Goal: Task Accomplishment & Management: Complete application form

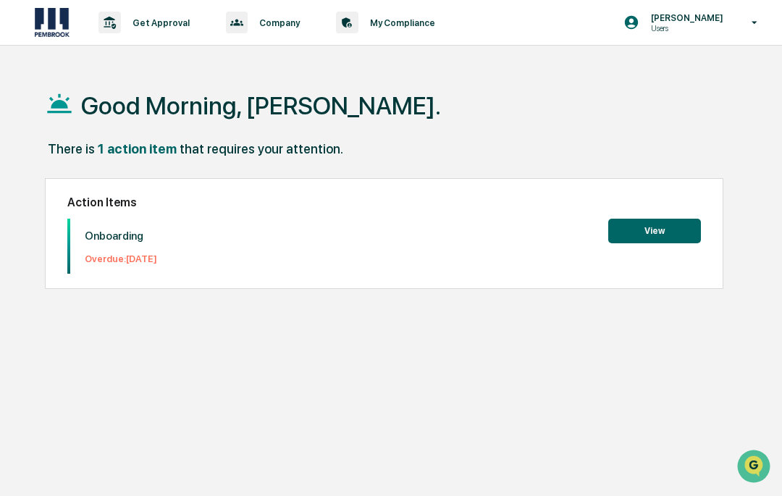
click at [659, 232] on button "View" at bounding box center [654, 231] width 93 height 25
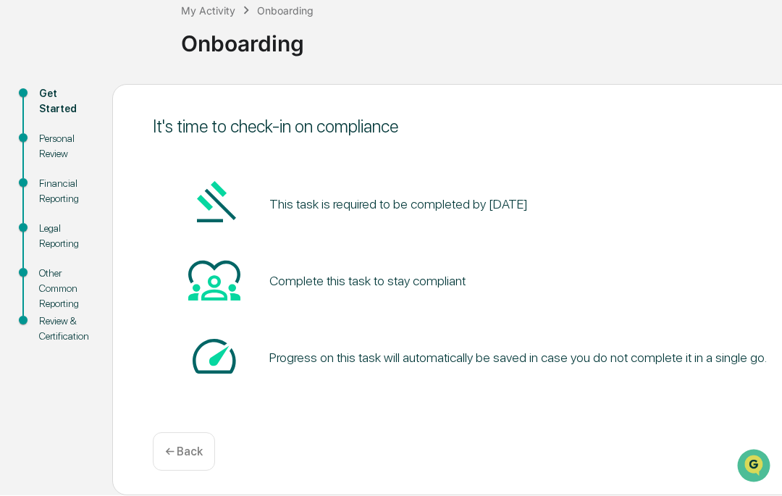
click at [408, 284] on div "Complete this task to stay compliant" at bounding box center [367, 281] width 196 height 15
click at [227, 296] on img at bounding box center [214, 280] width 52 height 52
click at [54, 96] on div "Get Started" at bounding box center [64, 102] width 50 height 30
click at [59, 150] on div "Personal Review" at bounding box center [64, 147] width 50 height 30
click at [41, 149] on div "Personal Review" at bounding box center [64, 147] width 50 height 30
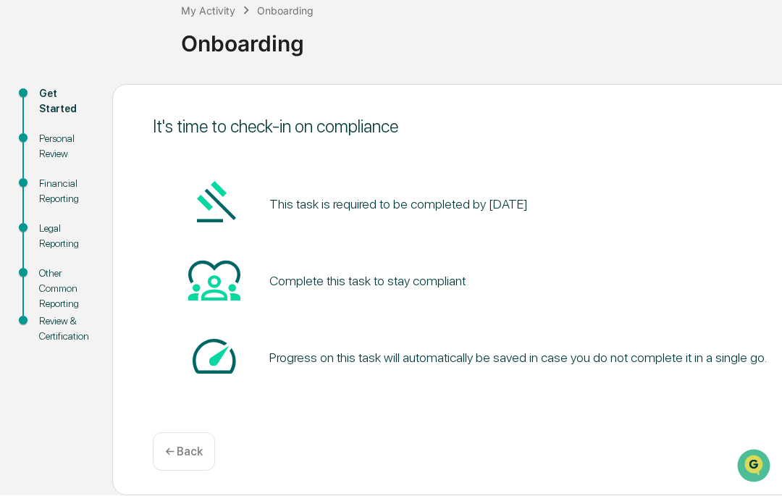
click at [381, 209] on pre "This task is required to be completed by September 10, 2025" at bounding box center [398, 205] width 258 height 20
click at [223, 208] on img at bounding box center [214, 203] width 52 height 52
click at [50, 153] on div "Personal Review" at bounding box center [64, 147] width 50 height 30
click at [40, 145] on div "Personal Review" at bounding box center [64, 147] width 50 height 30
click at [47, 198] on div "Financial Reporting" at bounding box center [64, 192] width 50 height 30
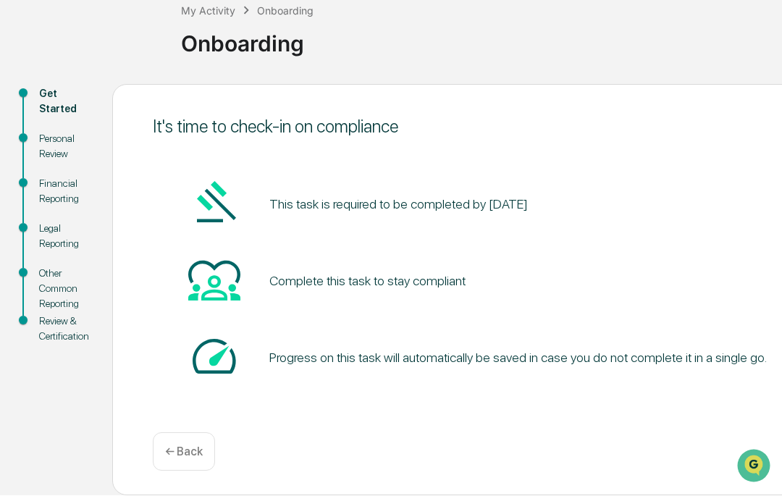
click at [45, 240] on div "Legal Reporting" at bounding box center [64, 237] width 50 height 30
click at [49, 295] on div "Other Common Reporting" at bounding box center [64, 289] width 50 height 46
click at [40, 342] on div "Review & Certification" at bounding box center [64, 329] width 50 height 30
click at [40, 117] on div "Get Started" at bounding box center [64, 102] width 50 height 30
click at [41, 108] on div "Get Started" at bounding box center [64, 102] width 50 height 30
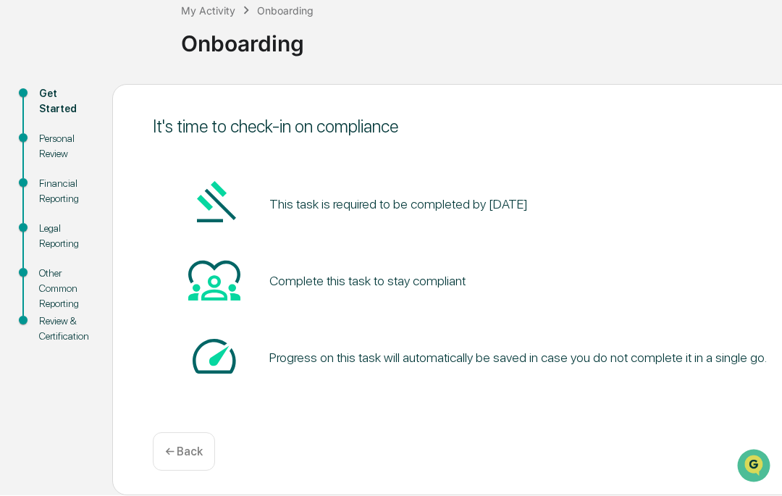
click at [40, 108] on div "Get Started" at bounding box center [64, 102] width 50 height 30
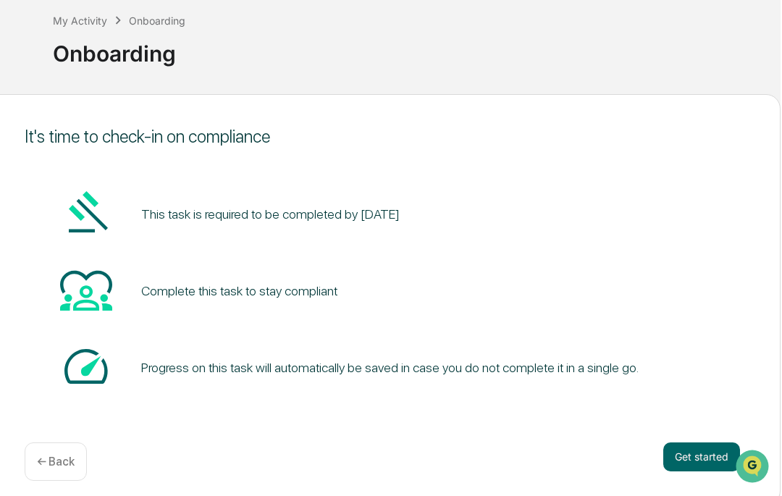
scroll to position [77, 127]
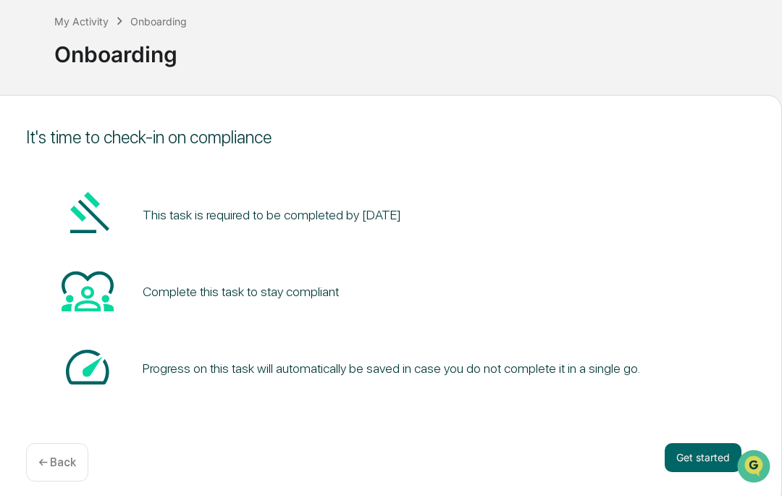
click at [718, 458] on button "Get started" at bounding box center [703, 457] width 77 height 29
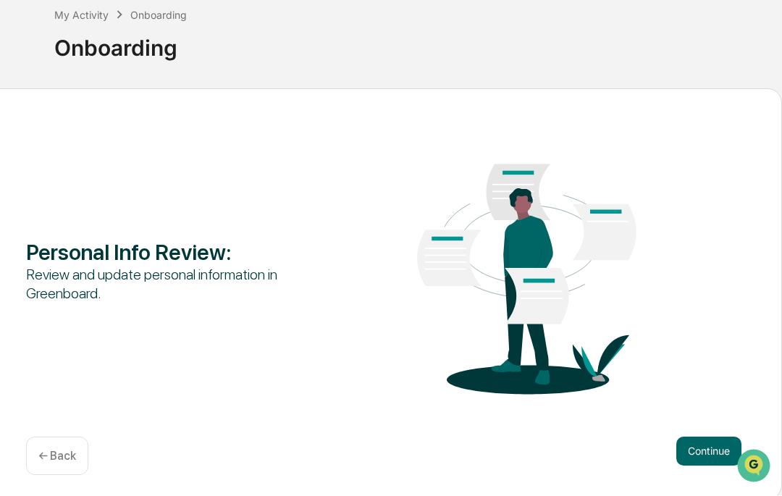
scroll to position [90, 127]
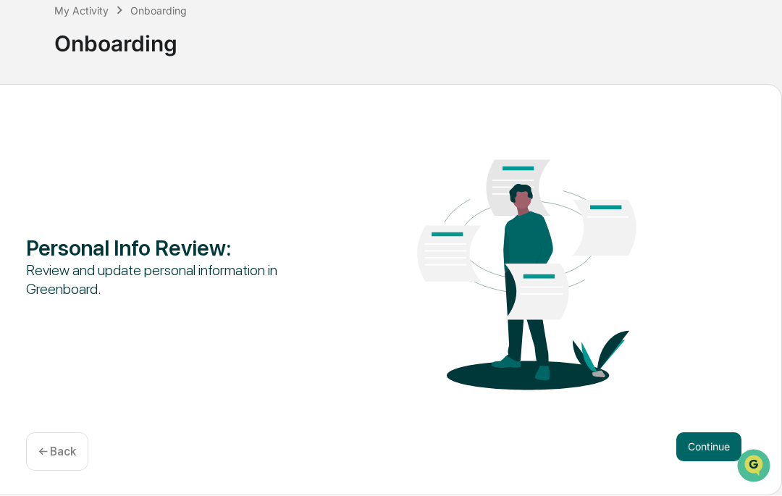
click at [704, 440] on button "Continue" at bounding box center [708, 447] width 65 height 29
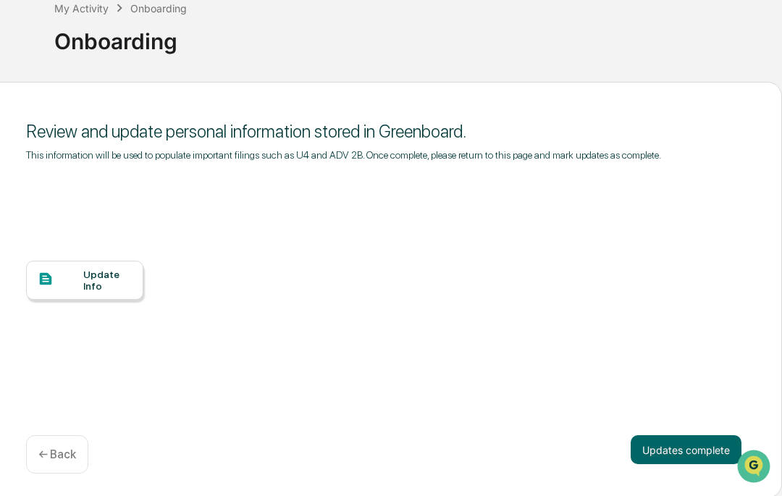
scroll to position [98, 127]
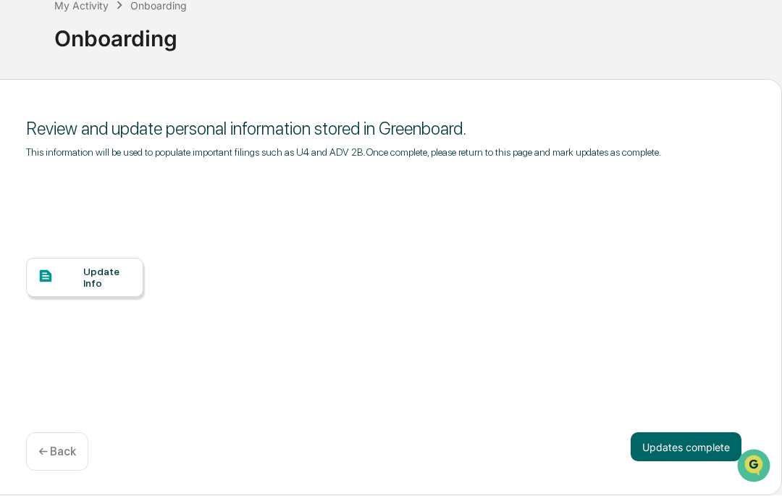
click at [85, 279] on div "Update Info" at bounding box center [107, 277] width 49 height 23
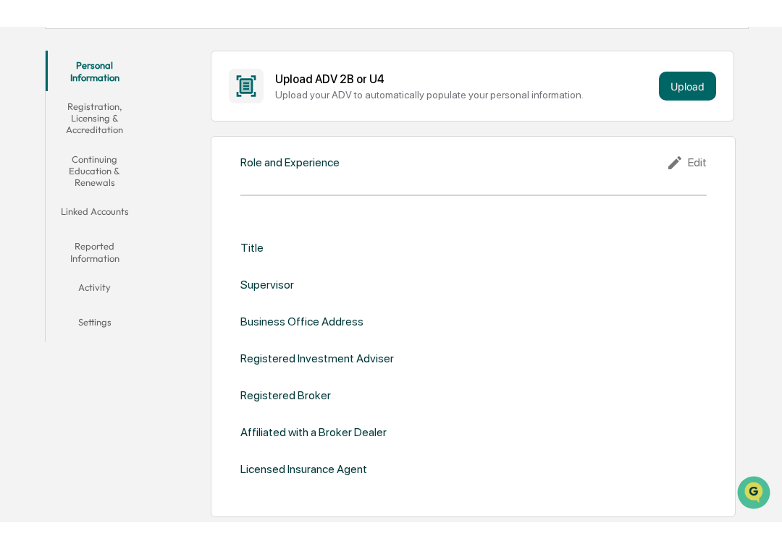
scroll to position [238, 0]
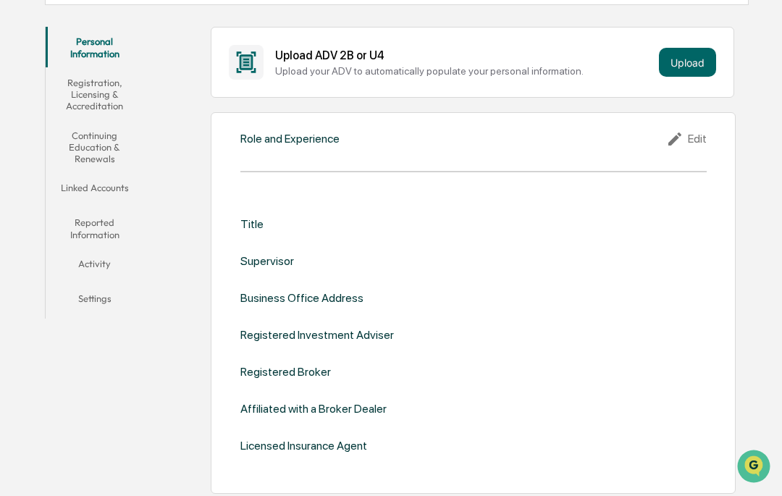
click at [259, 222] on div "Title" at bounding box center [251, 224] width 23 height 14
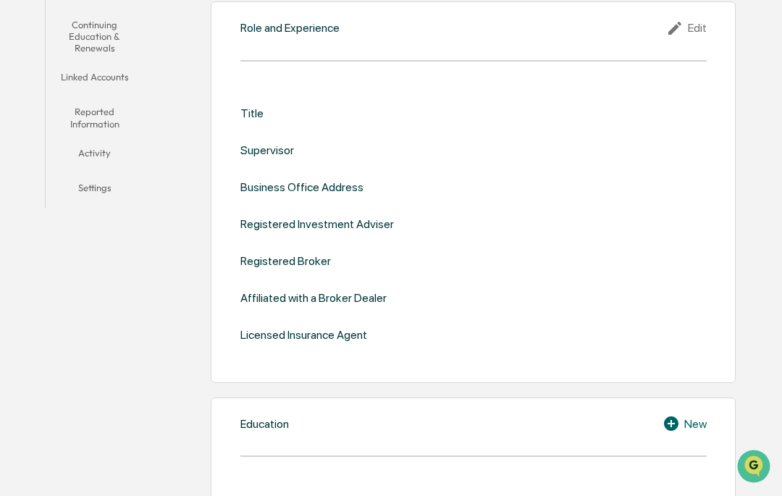
scroll to position [348, 0]
click at [688, 30] on div "Edit" at bounding box center [686, 28] width 41 height 17
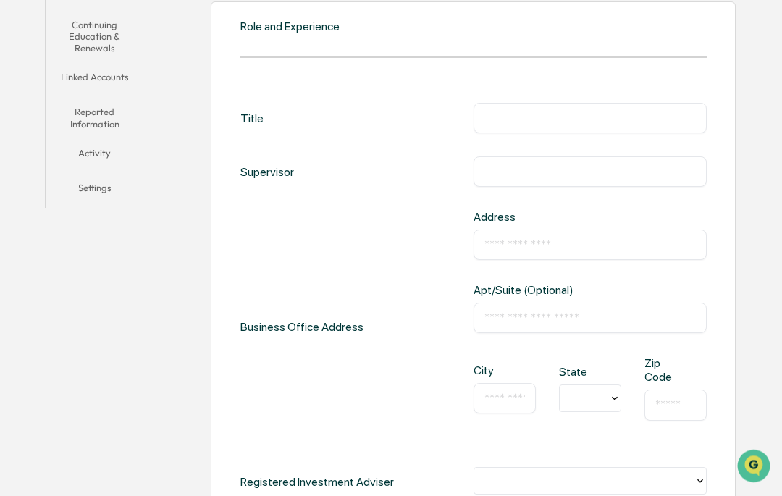
scroll to position [349, 0]
click at [594, 118] on input "text" at bounding box center [589, 118] width 211 height 14
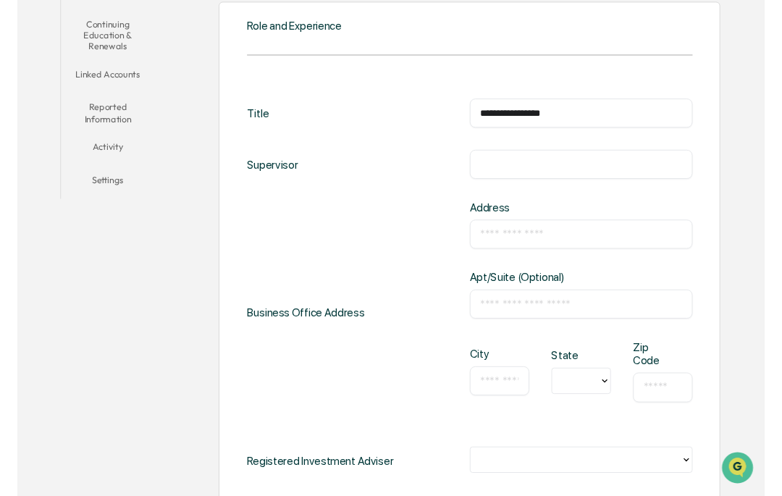
scroll to position [348, 0]
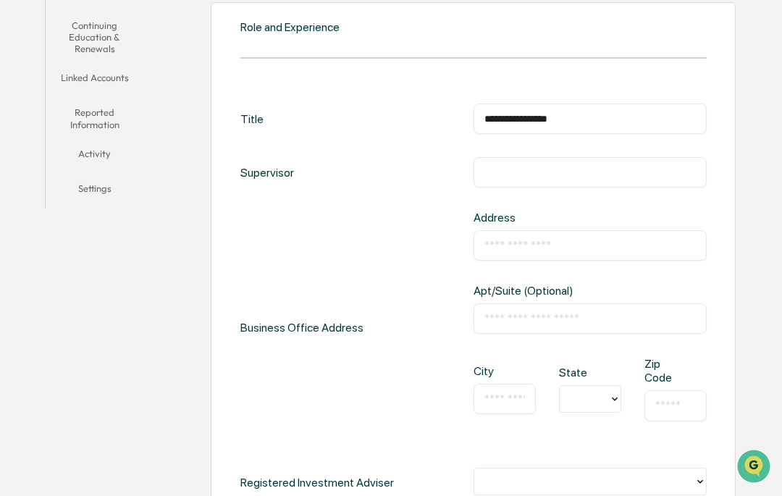
type input "**********"
click at [627, 248] on input "text" at bounding box center [589, 245] width 211 height 14
type input "*"
type input "**********"
click at [563, 326] on input "text" at bounding box center [589, 318] width 211 height 14
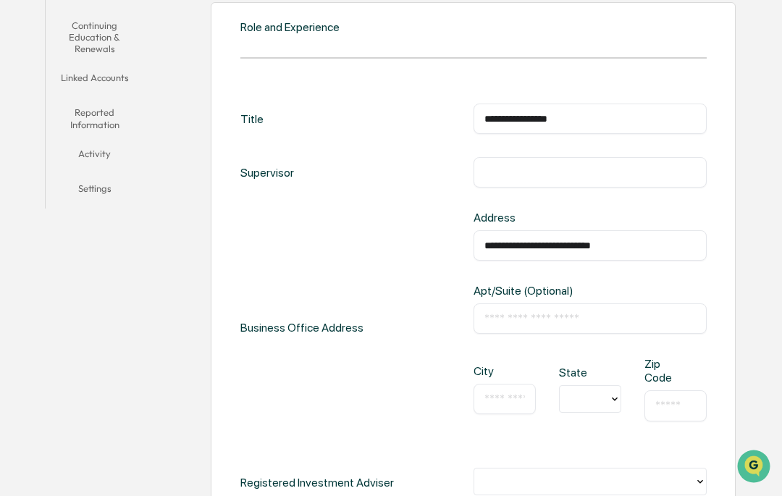
click at [568, 332] on div "​" at bounding box center [589, 318] width 233 height 30
click at [555, 326] on input "text" at bounding box center [589, 318] width 211 height 14
type input "**********"
click at [507, 406] on input "text" at bounding box center [504, 399] width 41 height 14
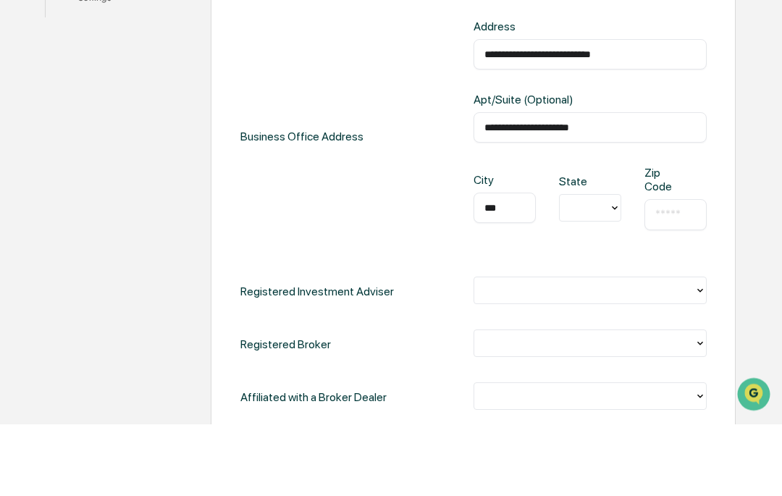
type input "***"
click at [581, 350] on div "NV" at bounding box center [590, 364] width 62 height 29
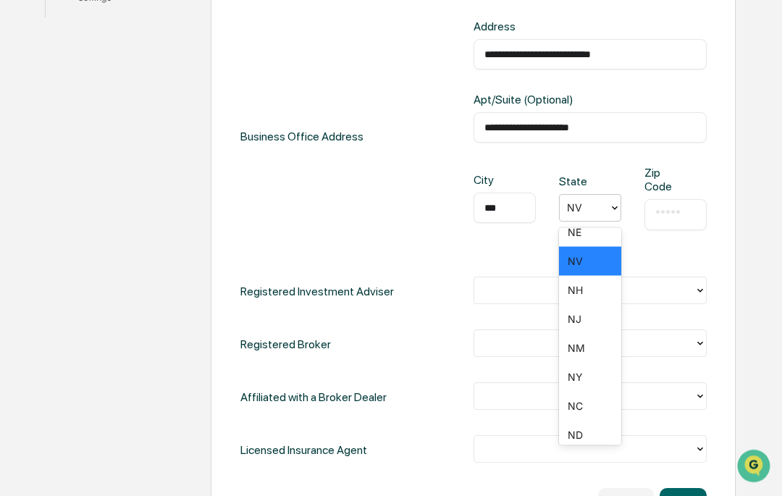
scroll to position [911, 0]
click at [584, 376] on div "NY" at bounding box center [590, 376] width 62 height 29
click at [665, 222] on input "text" at bounding box center [675, 215] width 41 height 14
type input "*****"
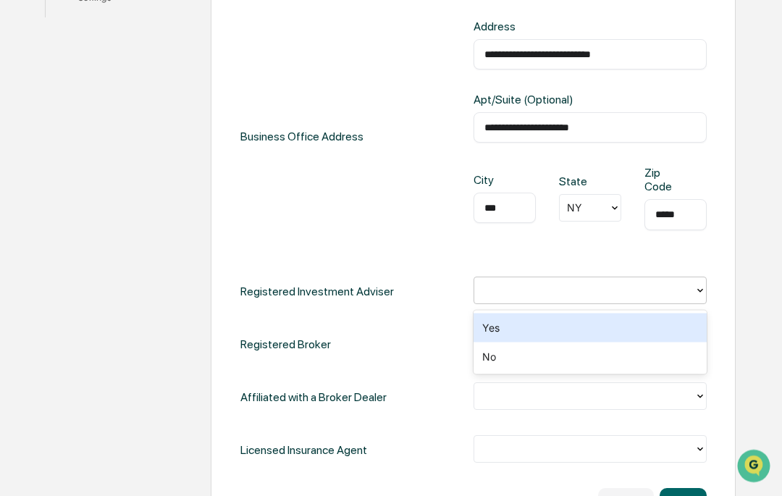
click at [585, 323] on div "Yes" at bounding box center [589, 327] width 233 height 29
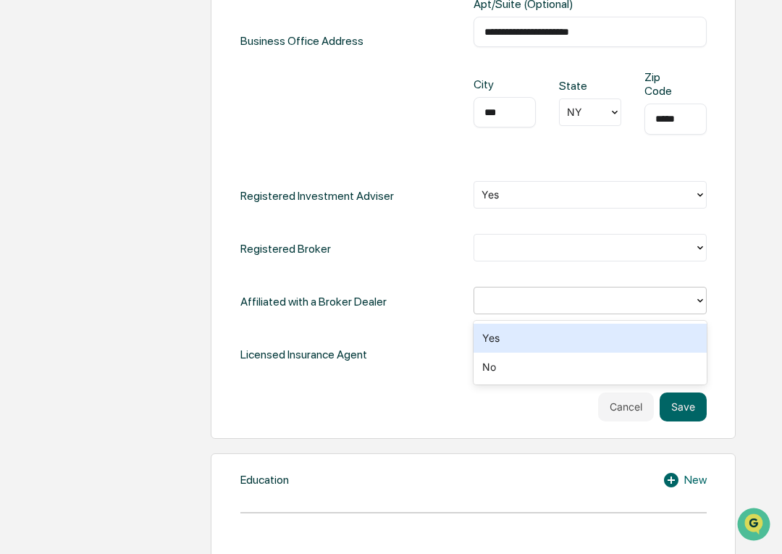
scroll to position [634, 0]
click at [504, 337] on div "Yes" at bounding box center [589, 338] width 233 height 29
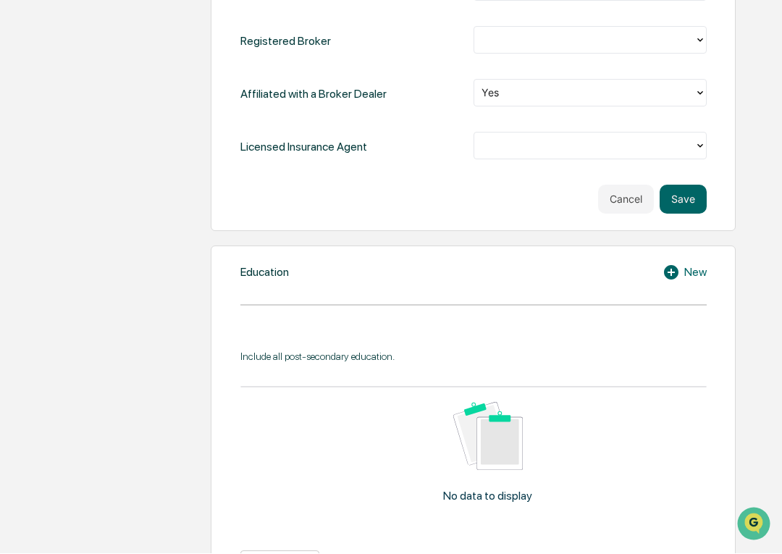
scroll to position [842, 0]
click at [670, 280] on icon at bounding box center [671, 273] width 14 height 14
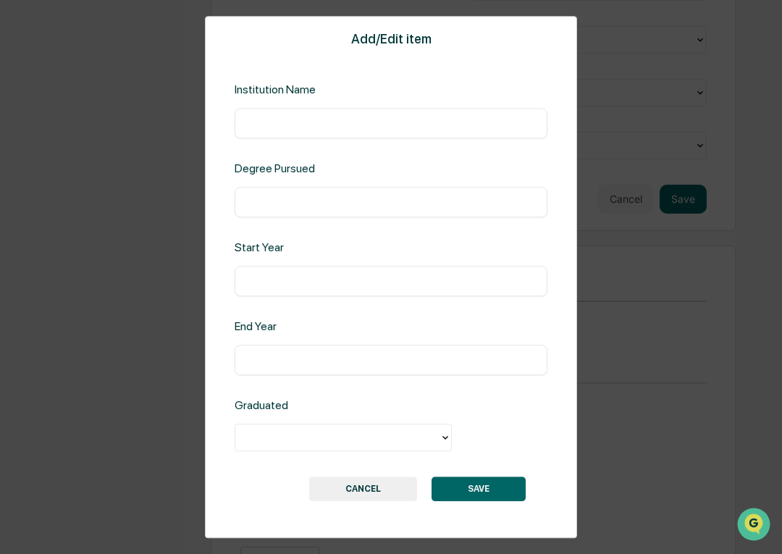
click at [339, 121] on input "text" at bounding box center [390, 123] width 291 height 14
type input "*******"
click at [290, 205] on input "text" at bounding box center [390, 202] width 291 height 14
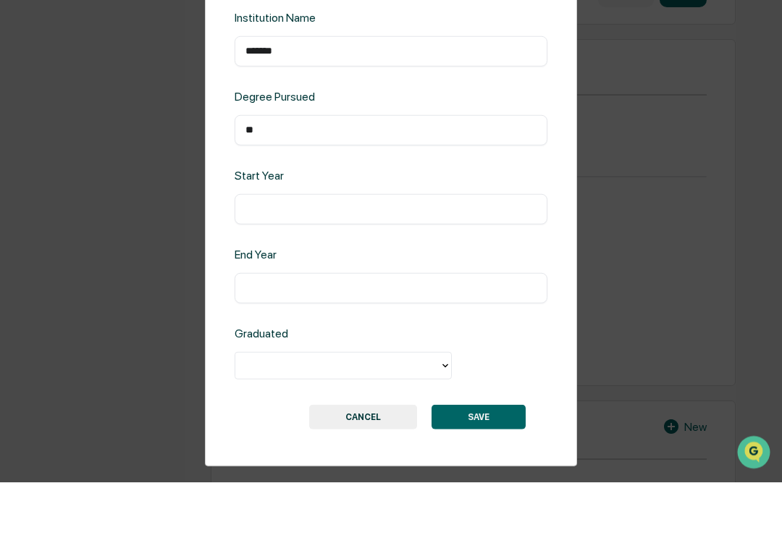
scroll to position [979, 0]
type input "**"
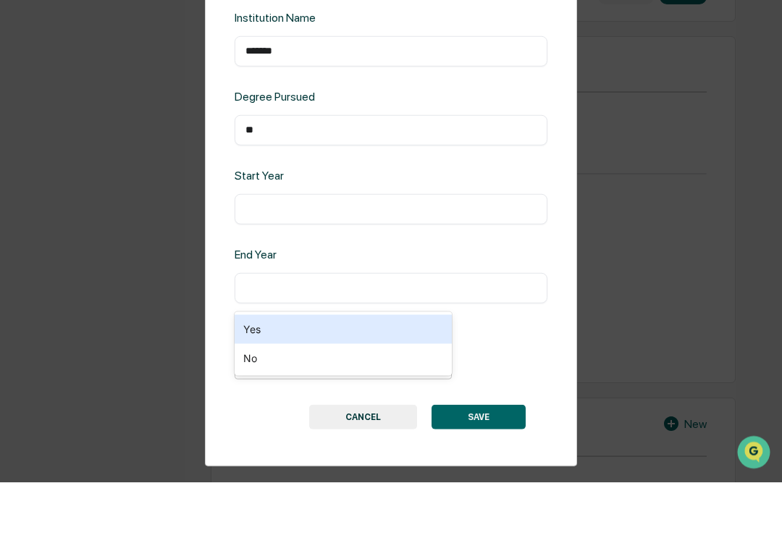
click at [317, 387] on div "Yes" at bounding box center [343, 401] width 217 height 29
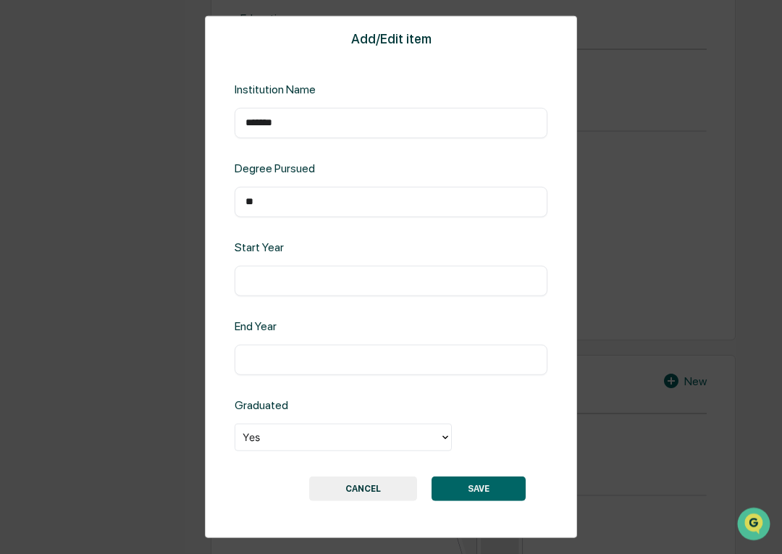
scroll to position [1095, 0]
click at [493, 494] on button "SAVE" at bounding box center [478, 488] width 94 height 25
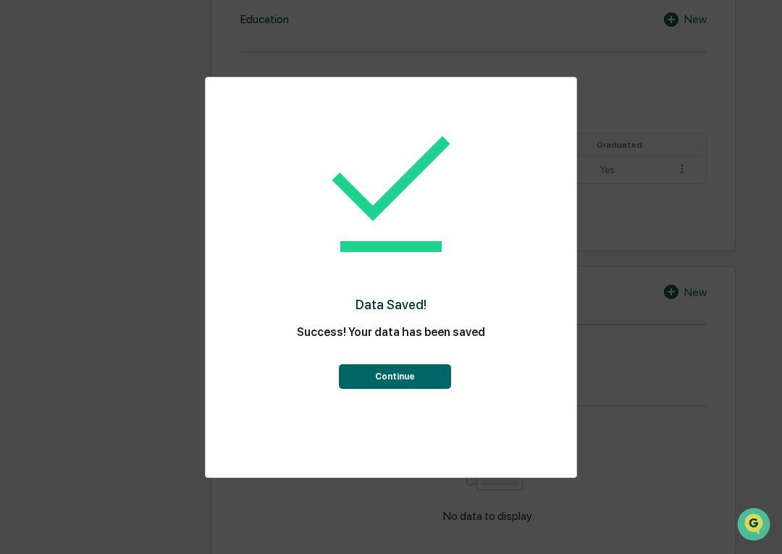
click at [391, 381] on button "Continue" at bounding box center [395, 376] width 112 height 25
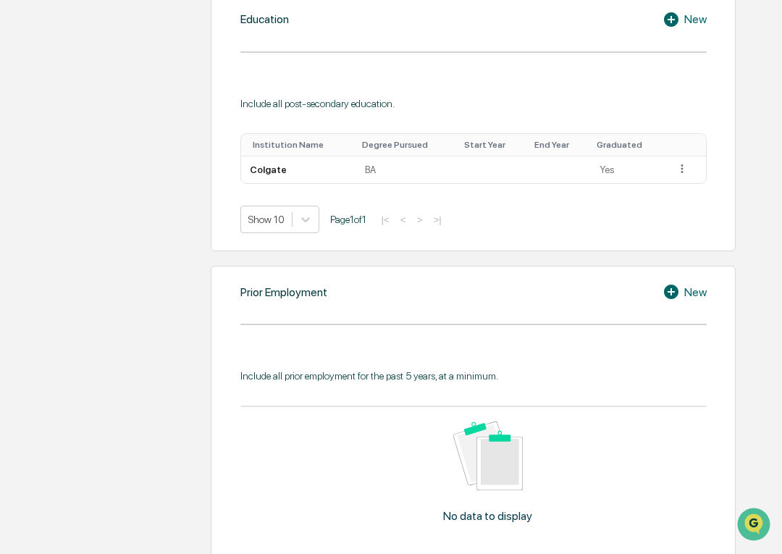
scroll to position [1100, 0]
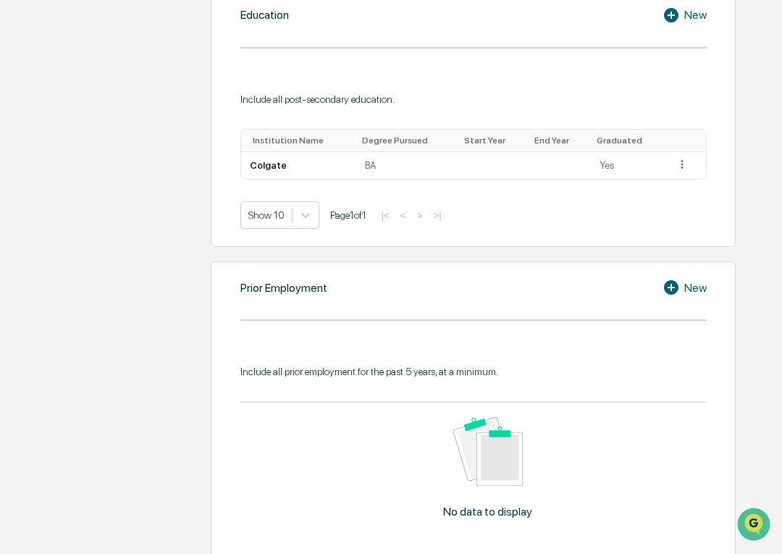
click at [678, 296] on icon at bounding box center [673, 287] width 22 height 17
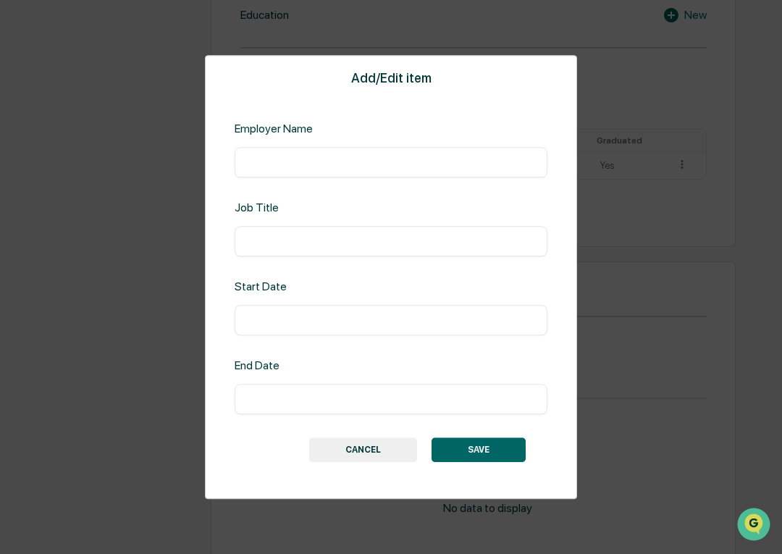
click at [368, 160] on input "text" at bounding box center [390, 162] width 291 height 14
type input "**********"
click at [323, 237] on input "text" at bounding box center [390, 241] width 291 height 14
type input "**"
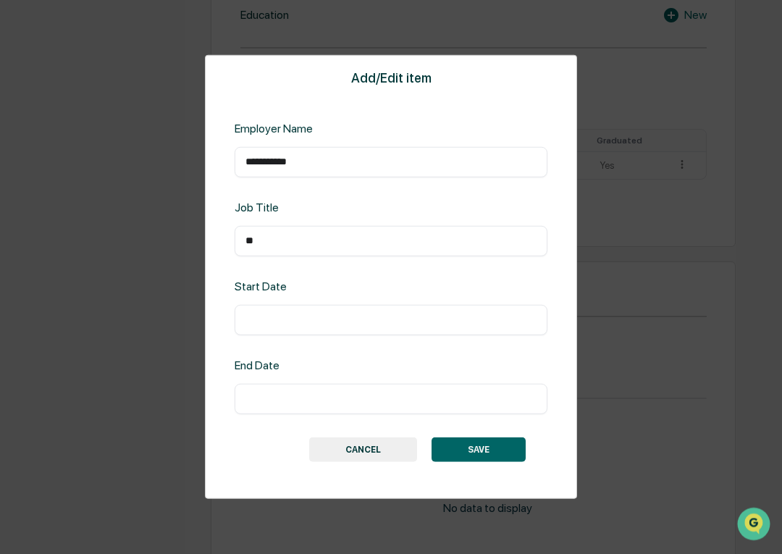
click at [493, 455] on button "SAVE" at bounding box center [478, 449] width 94 height 25
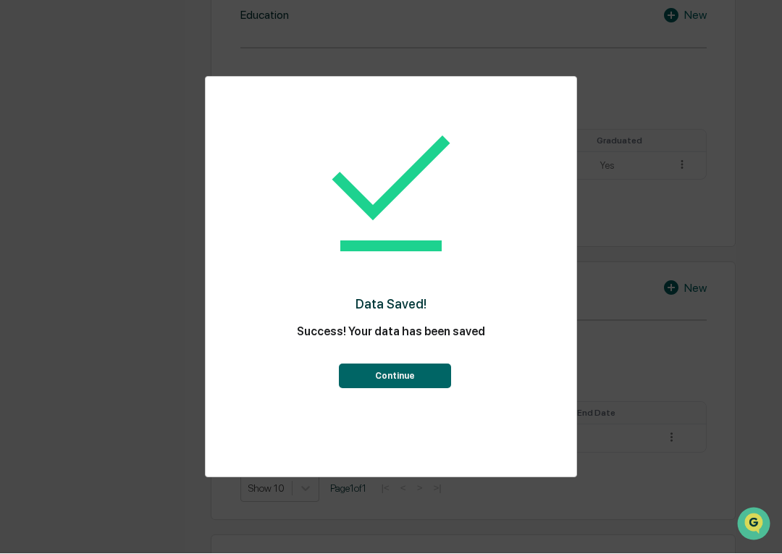
click at [406, 371] on button "Continue" at bounding box center [395, 376] width 112 height 25
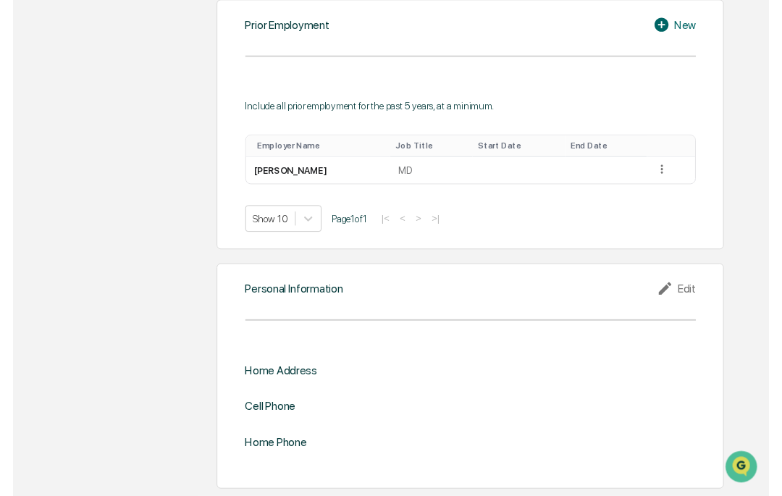
scroll to position [1403, 0]
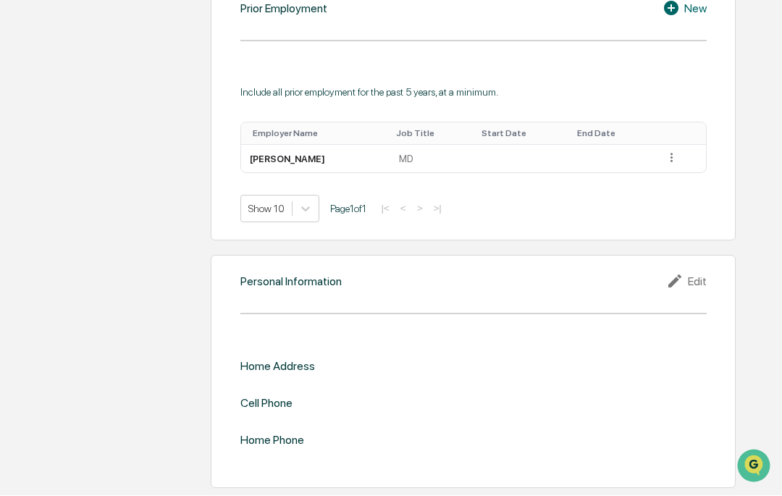
click at [300, 360] on div "Home Address Cell Phone Home Phone" at bounding box center [473, 404] width 466 height 88
click at [705, 273] on div "Edit" at bounding box center [686, 281] width 41 height 17
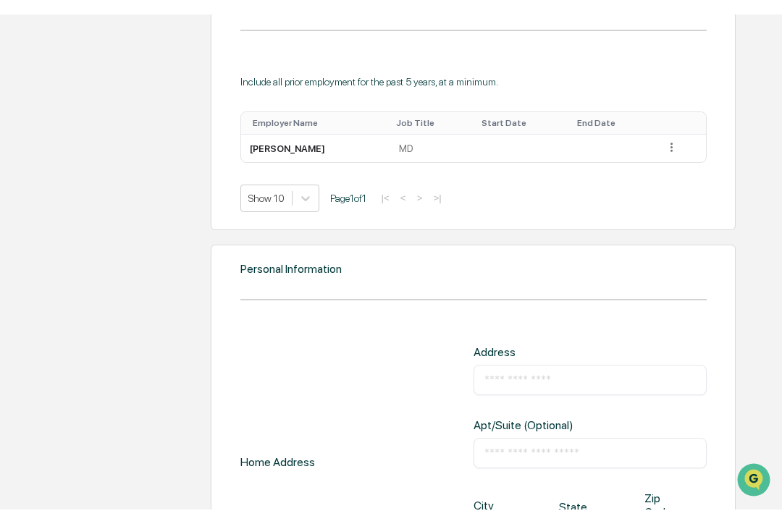
scroll to position [1404, 0]
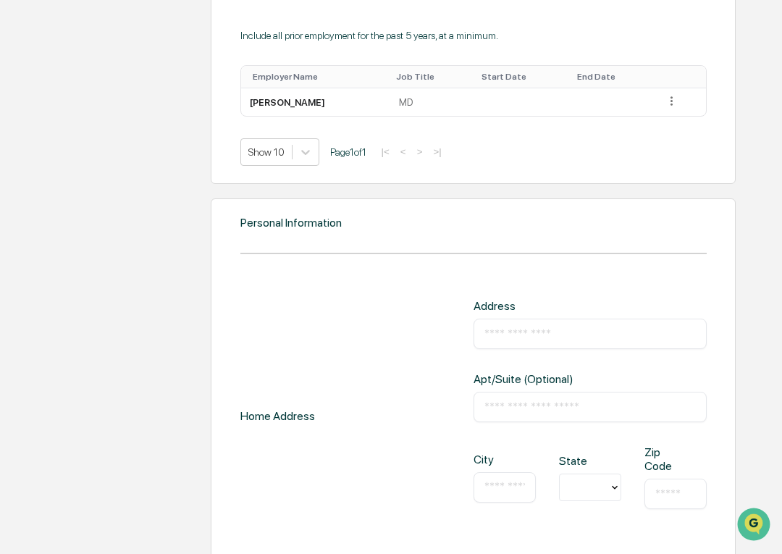
click at [594, 341] on input "text" at bounding box center [589, 333] width 211 height 14
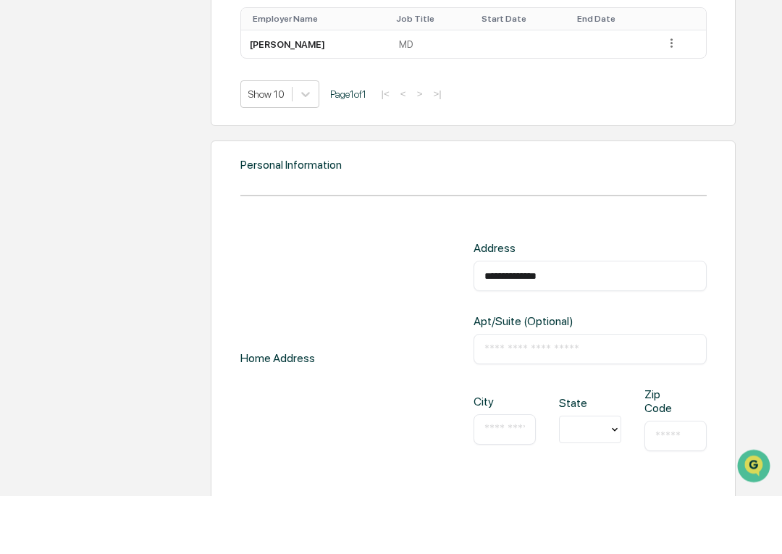
type input "**********"
click at [503, 481] on input "text" at bounding box center [504, 488] width 41 height 14
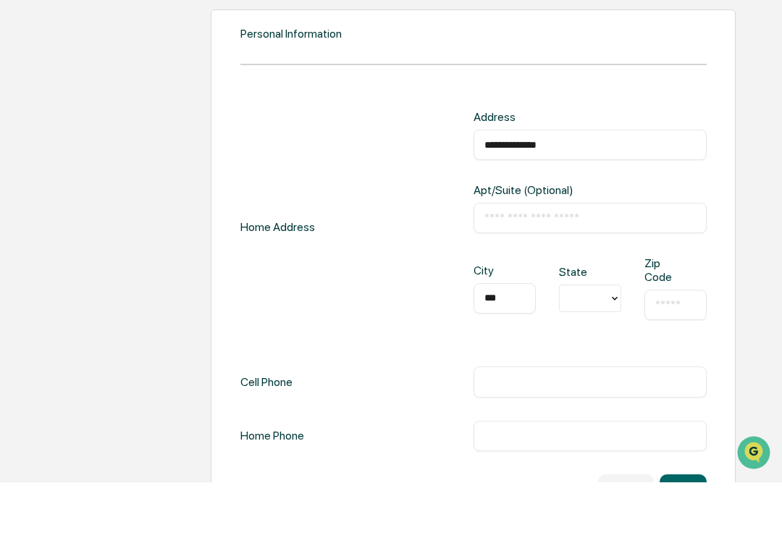
type input "***"
click at [581, 413] on div "NY" at bounding box center [590, 427] width 62 height 29
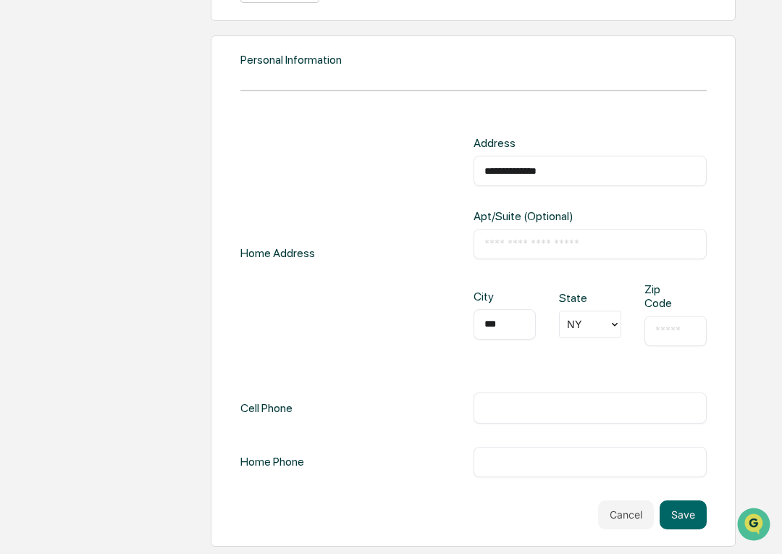
click at [674, 324] on input "text" at bounding box center [675, 331] width 41 height 14
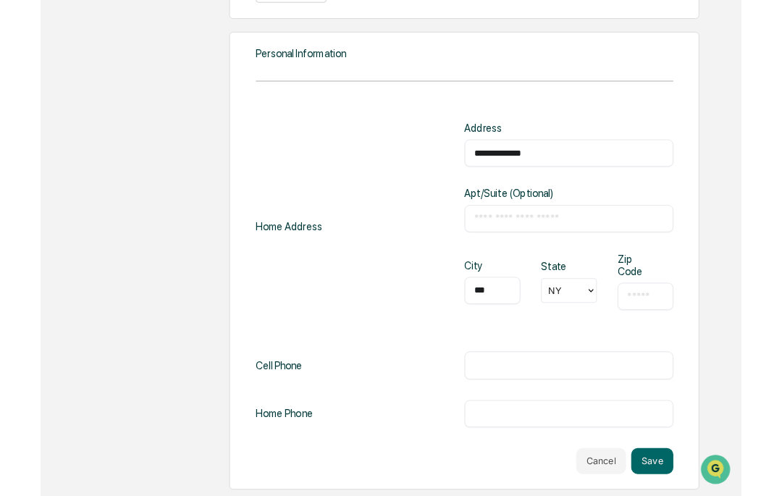
scroll to position [1624, 0]
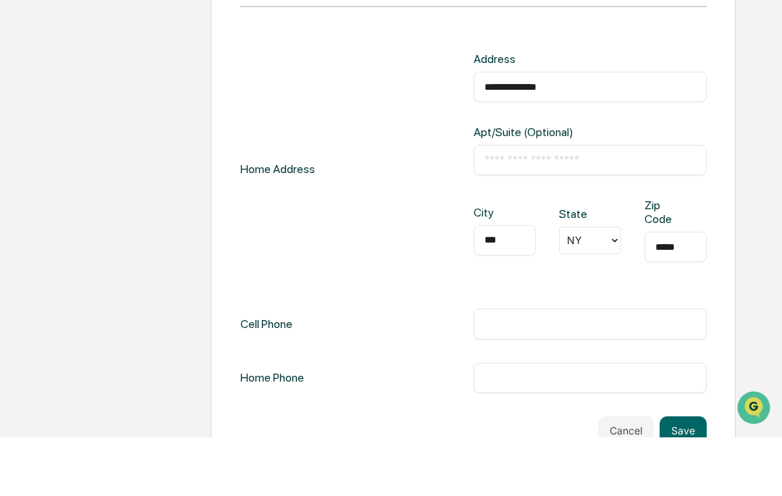
type input "*****"
click at [572, 375] on input "text" at bounding box center [589, 382] width 211 height 14
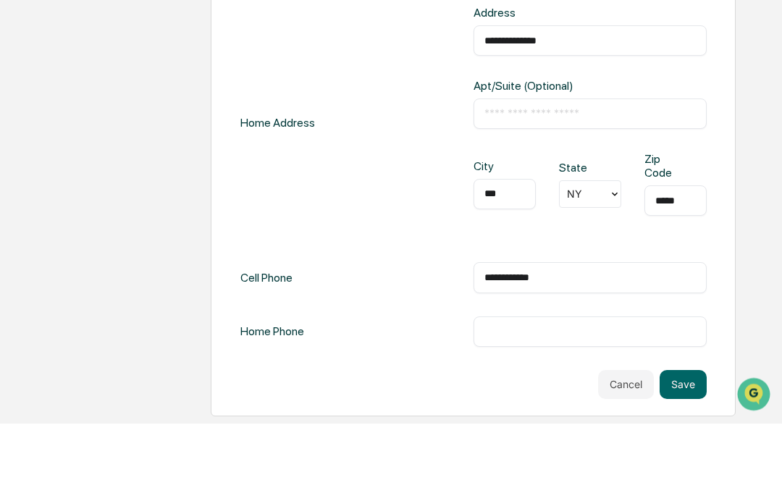
scroll to position [1671, 0]
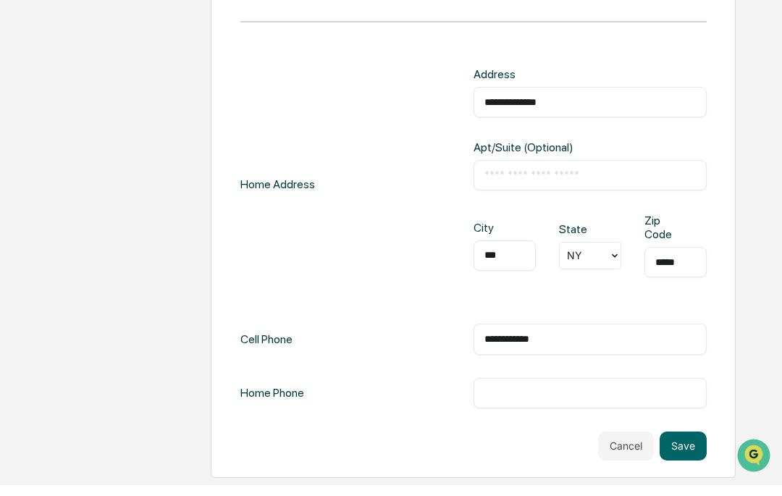
type input "**********"
click at [576, 397] on input "text" at bounding box center [589, 404] width 211 height 14
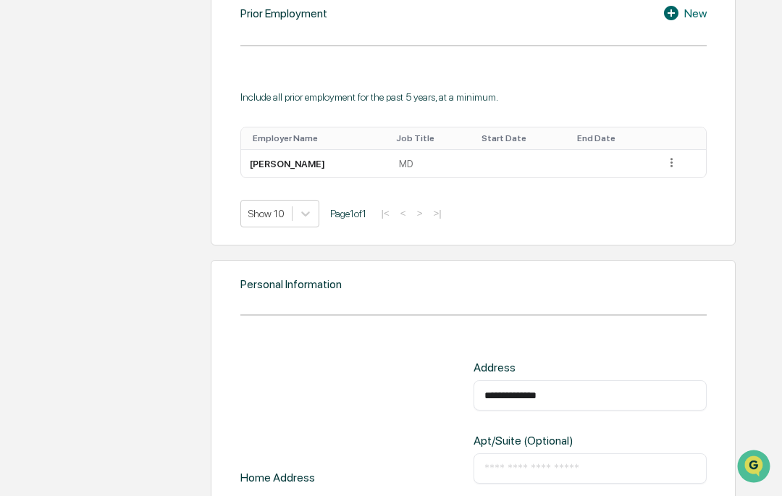
scroll to position [1370, 0]
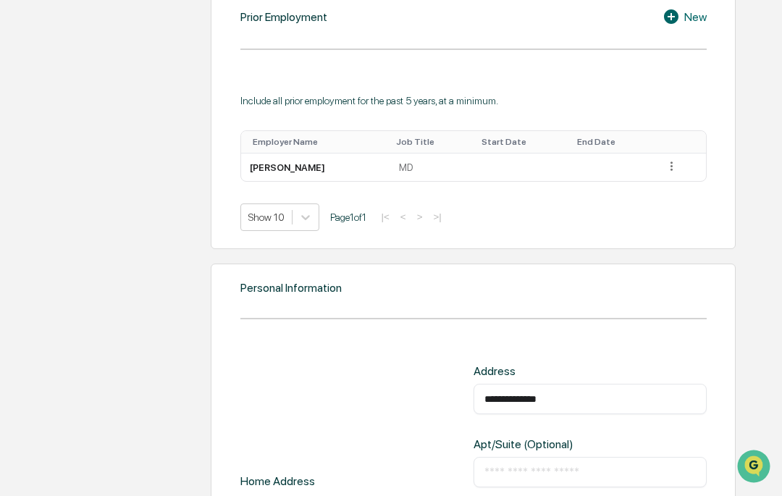
type input "**********"
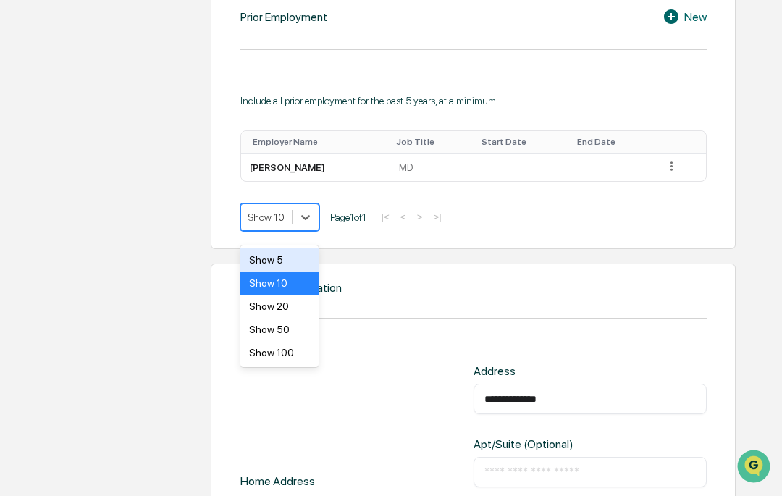
click at [278, 256] on div "Show 5" at bounding box center [279, 259] width 79 height 23
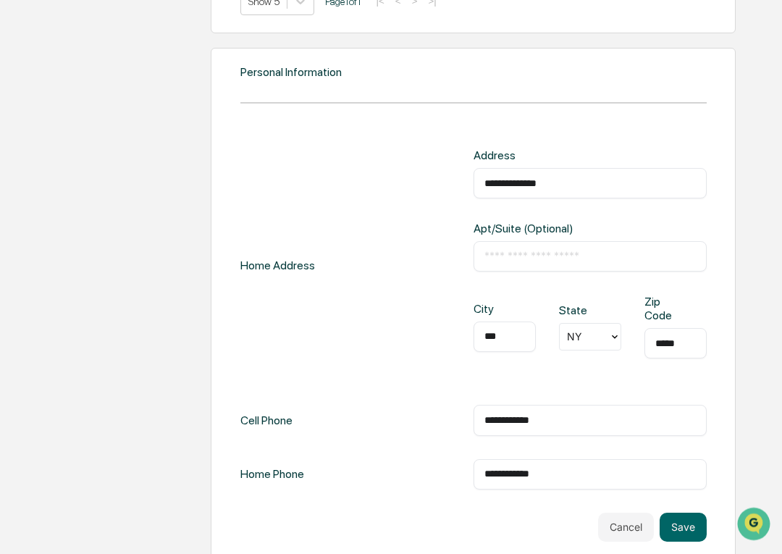
scroll to position [1624, 0]
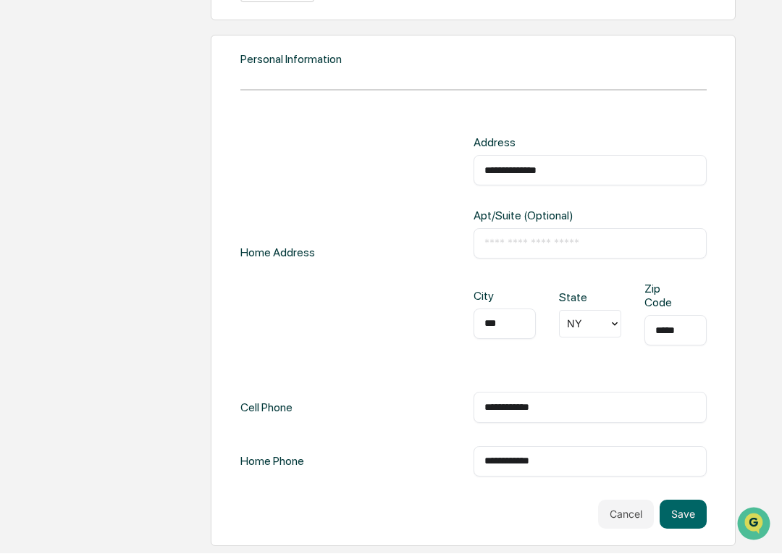
click at [686, 495] on button "Save" at bounding box center [682, 514] width 47 height 29
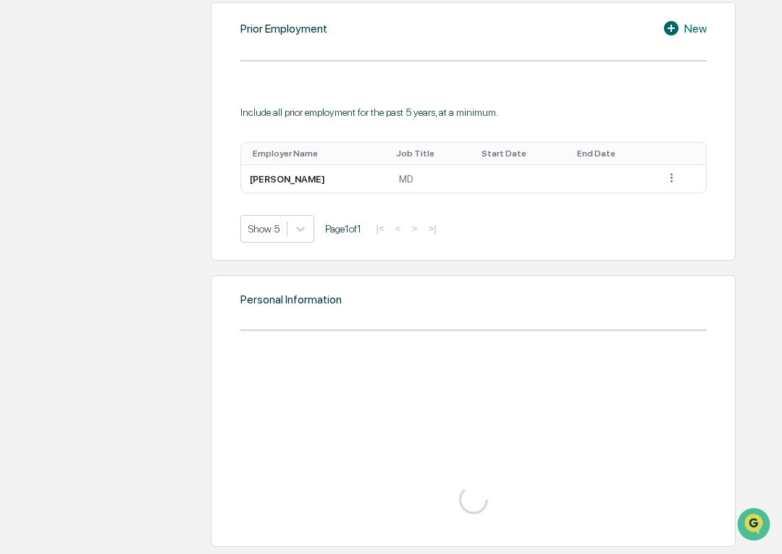
scroll to position [1382, 0]
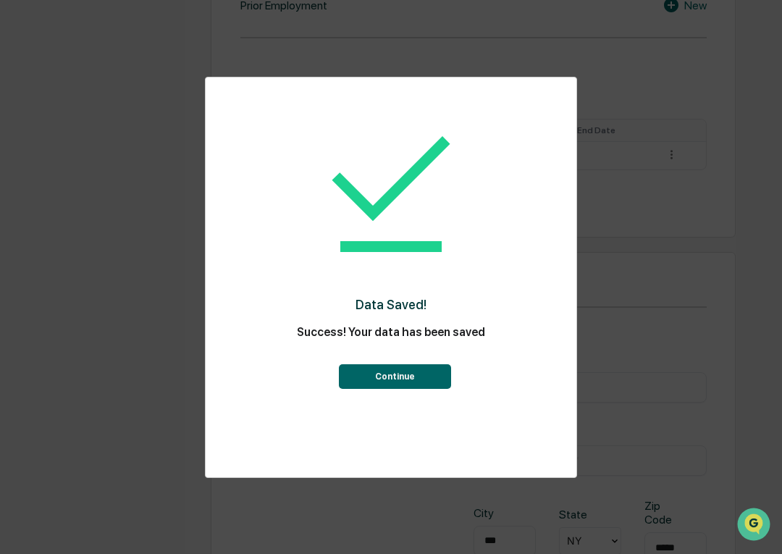
click at [389, 383] on button "Continue" at bounding box center [395, 376] width 112 height 25
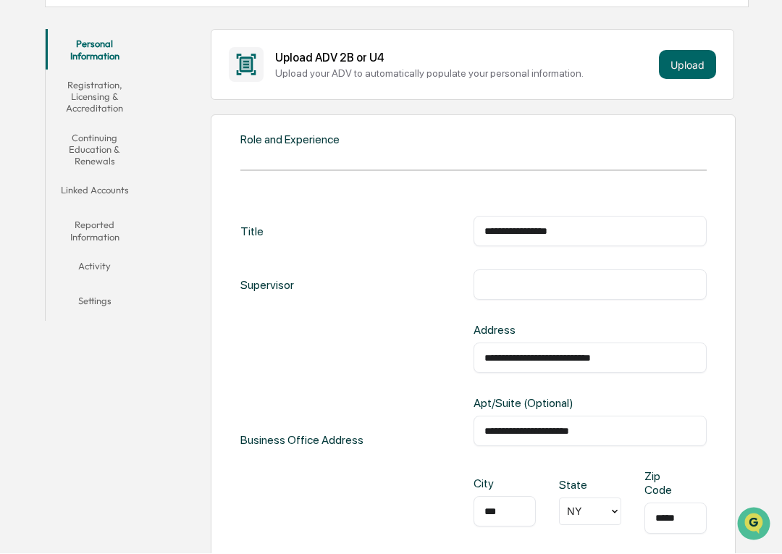
scroll to position [235, 0]
click at [98, 93] on button "Registration, Licensing & Accreditation" at bounding box center [95, 97] width 98 height 53
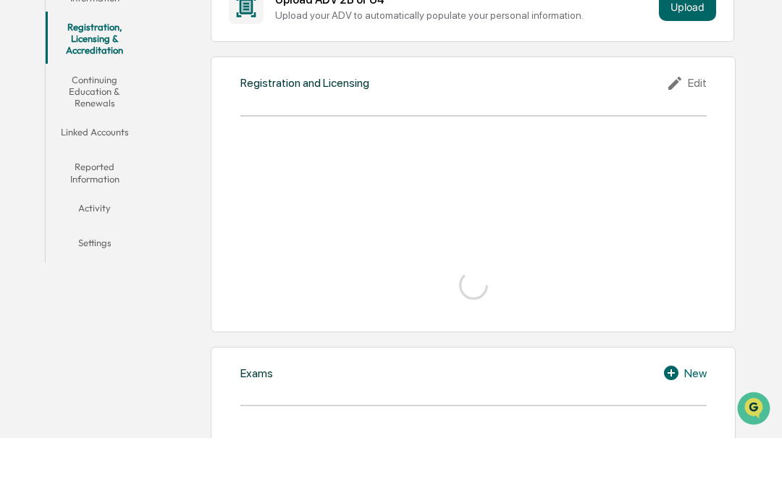
scroll to position [294, 0]
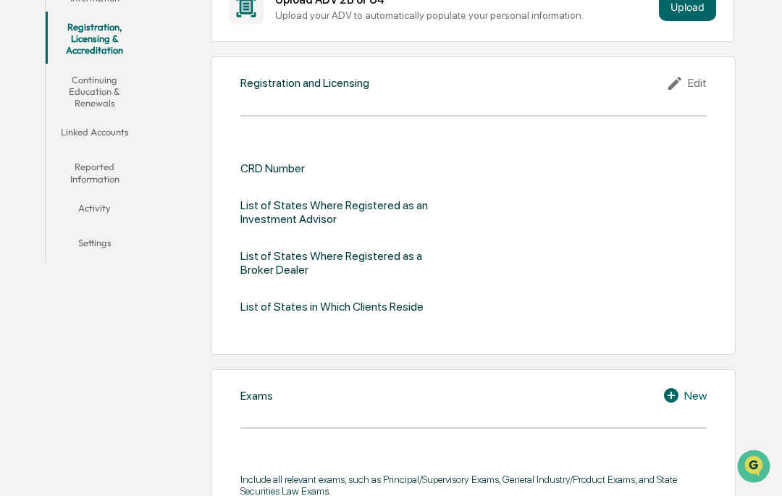
click at [96, 90] on button "Continuing Education & Renewals" at bounding box center [95, 91] width 98 height 53
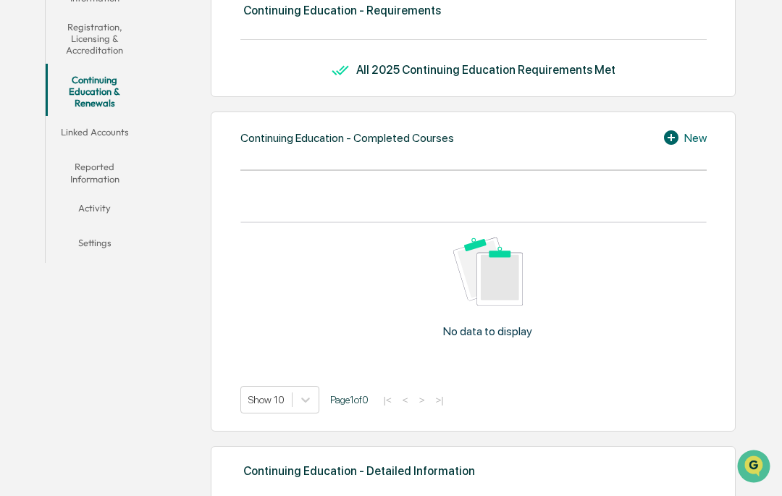
click at [101, 138] on button "Linked Accounts" at bounding box center [95, 134] width 98 height 35
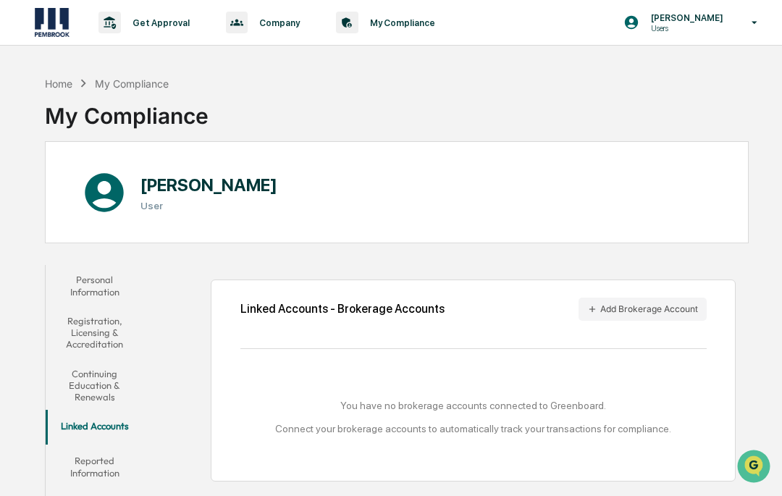
scroll to position [4, 0]
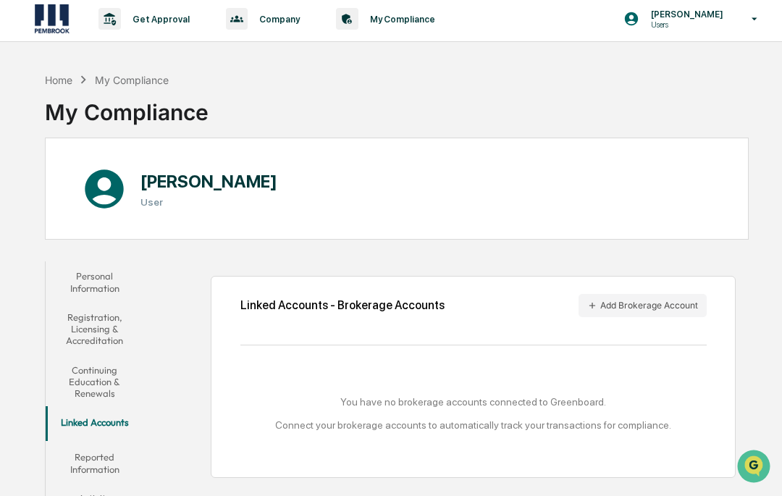
click at [640, 309] on button "Add Brokerage Account" at bounding box center [642, 305] width 128 height 23
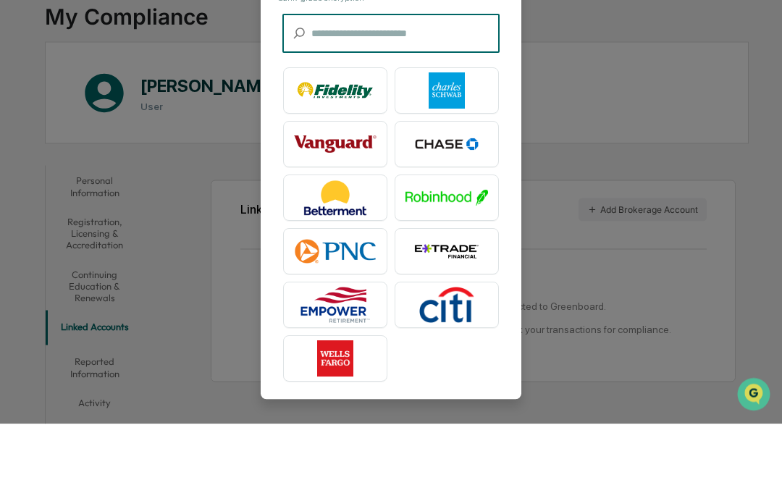
scroll to position [28, 0]
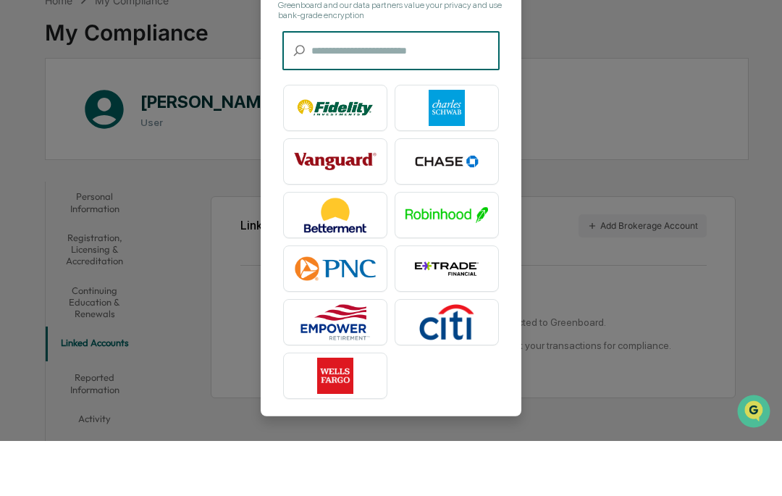
click at [332, 413] on img at bounding box center [335, 431] width 83 height 36
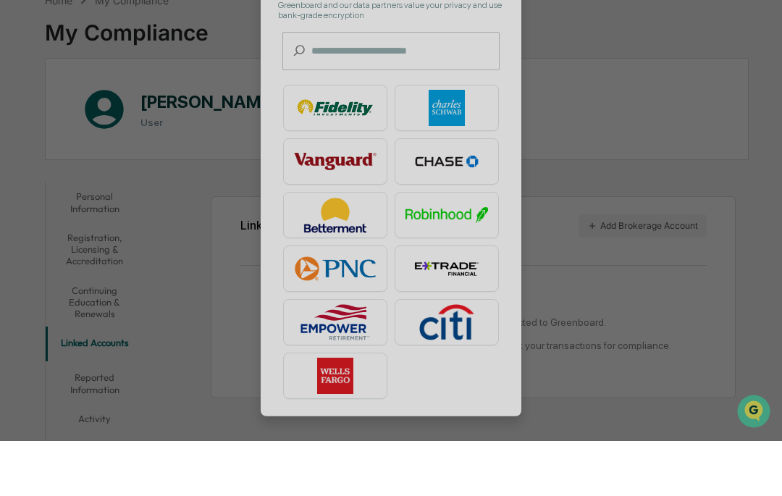
scroll to position [83, 0]
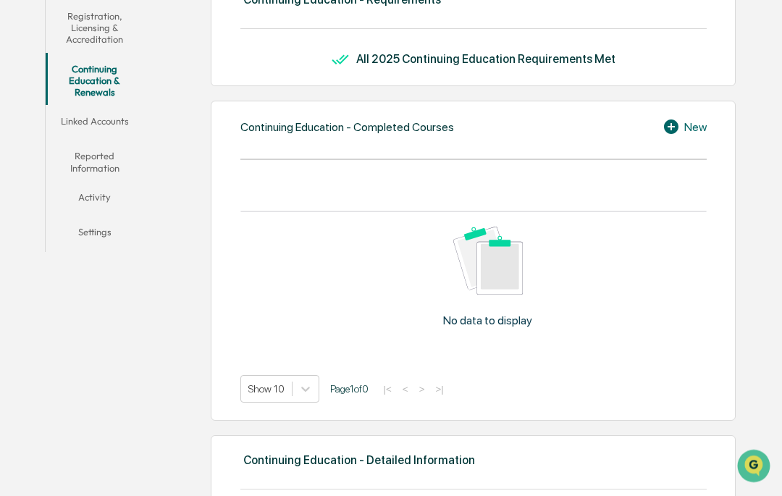
scroll to position [299, 0]
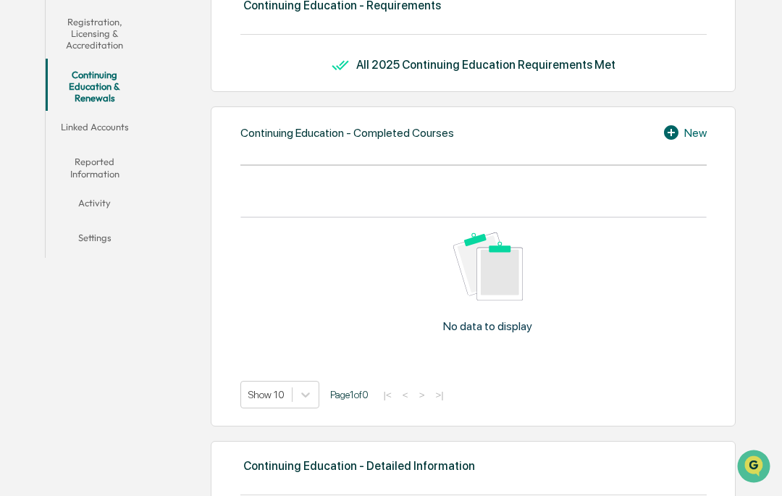
click at [111, 138] on button "Linked Accounts" at bounding box center [95, 129] width 98 height 35
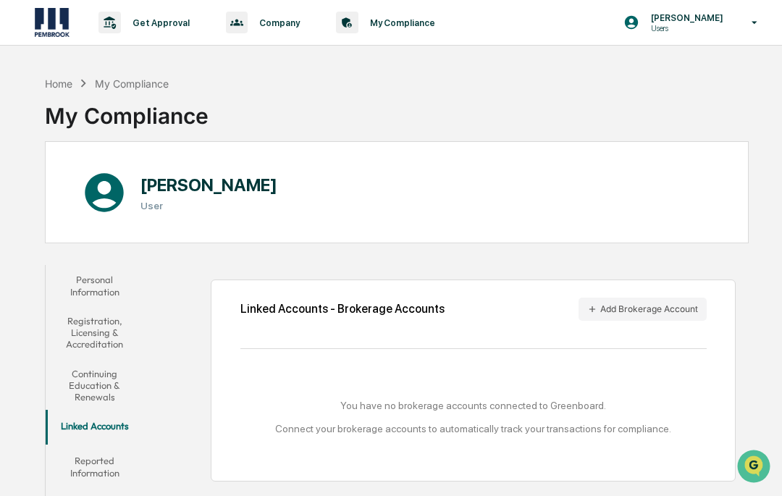
click at [641, 311] on button "Add Brokerage Account" at bounding box center [642, 309] width 128 height 23
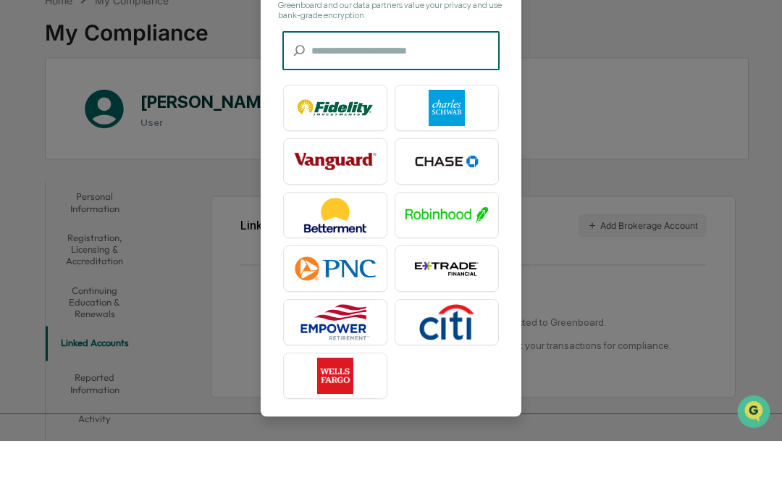
scroll to position [41, 0]
click at [336, 413] on img at bounding box center [335, 431] width 83 height 36
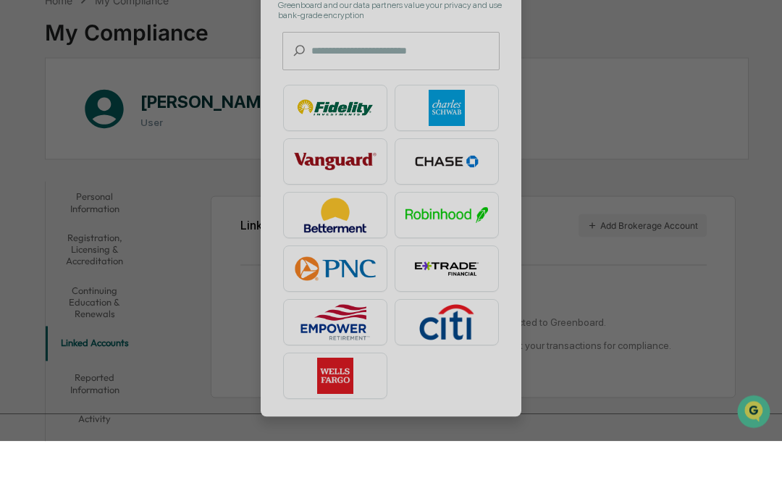
scroll to position [83, 0]
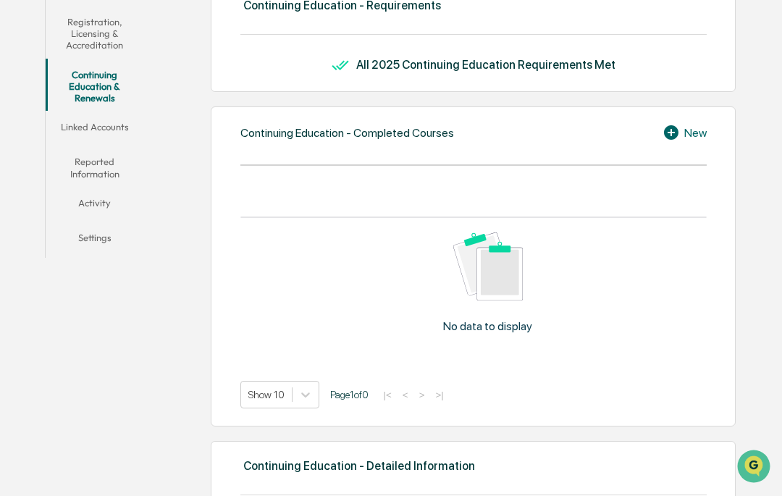
scroll to position [84, 0]
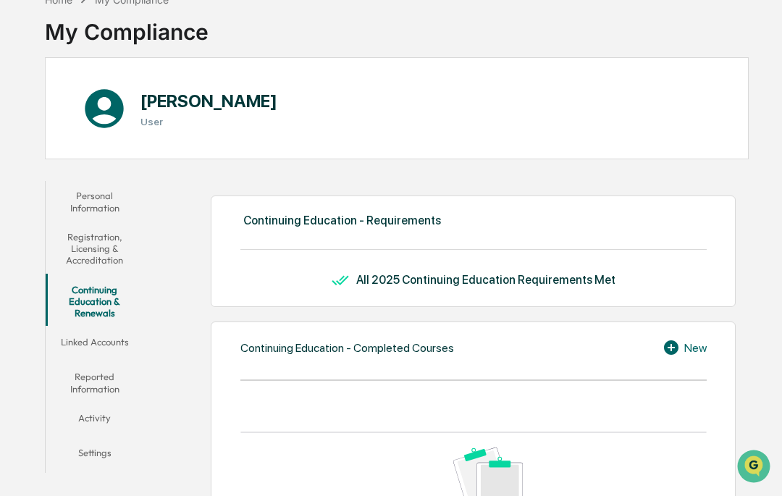
click at [93, 349] on button "Linked Accounts" at bounding box center [95, 344] width 98 height 35
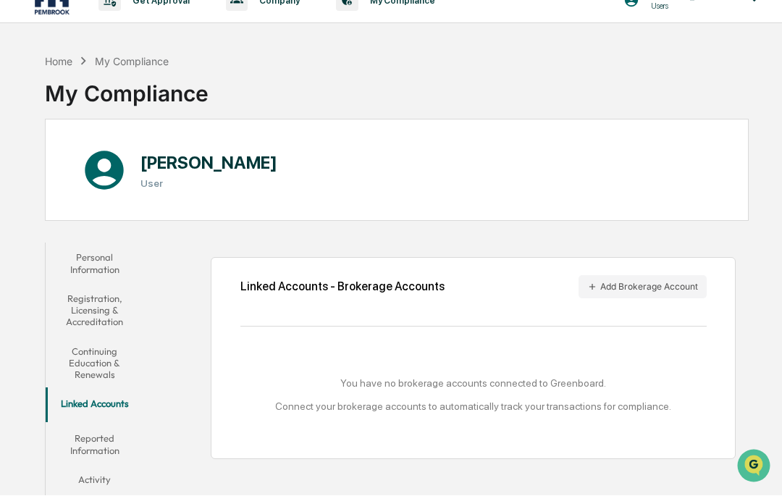
scroll to position [83, 0]
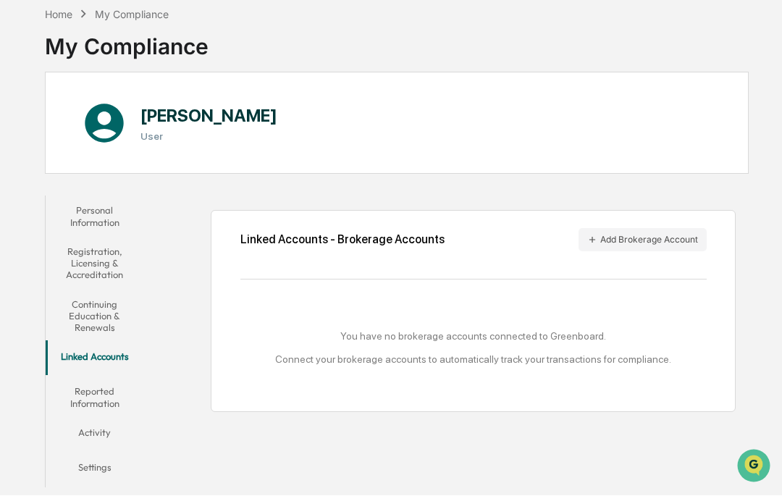
click at [85, 379] on button "Reported Information" at bounding box center [95, 397] width 98 height 41
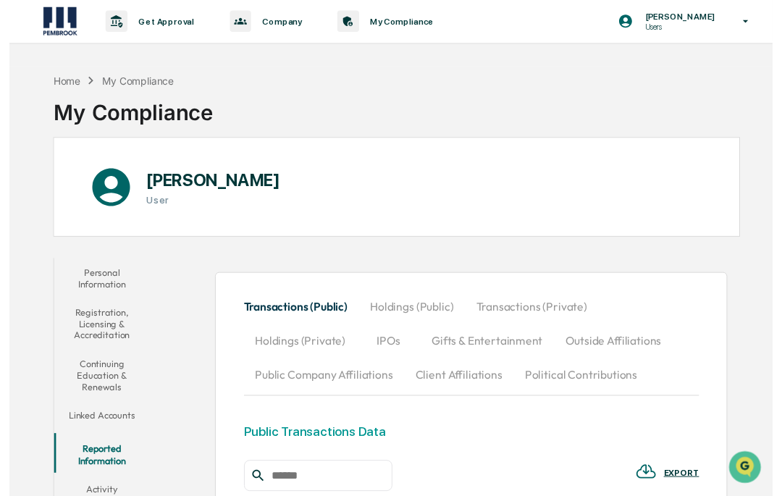
scroll to position [14, 0]
